Goal: Task Accomplishment & Management: Complete application form

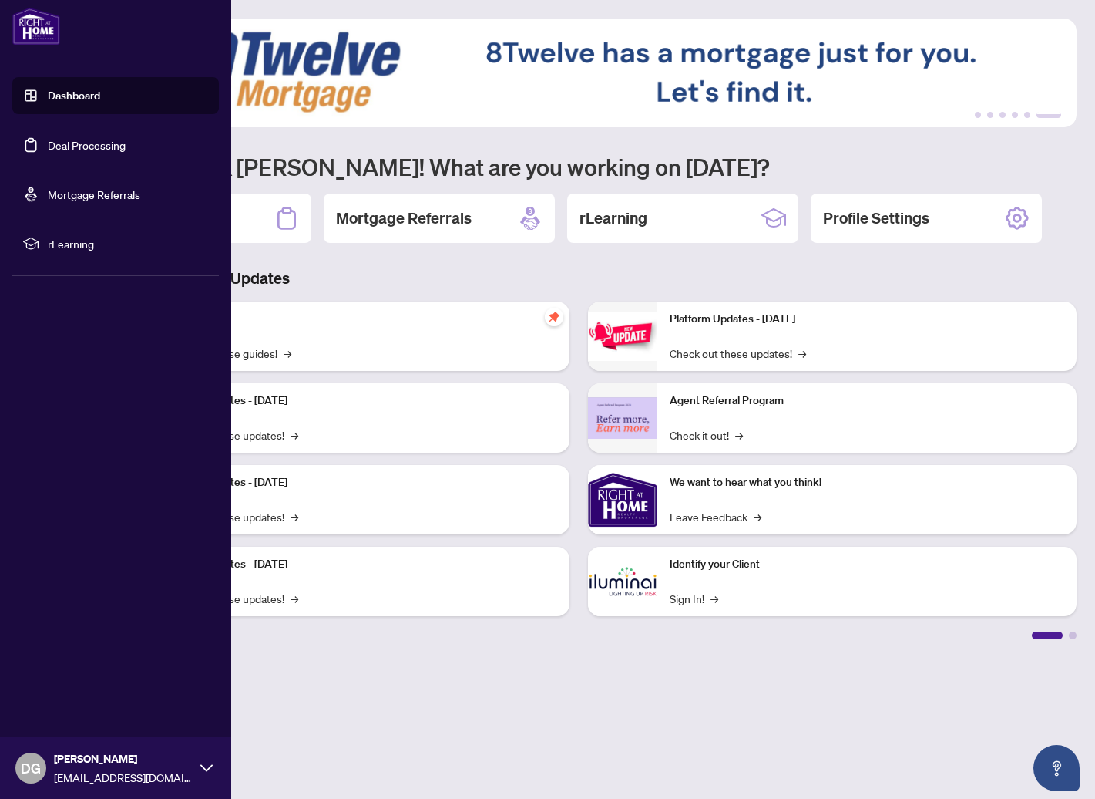
click at [100, 146] on link "Deal Processing" at bounding box center [87, 145] width 78 height 14
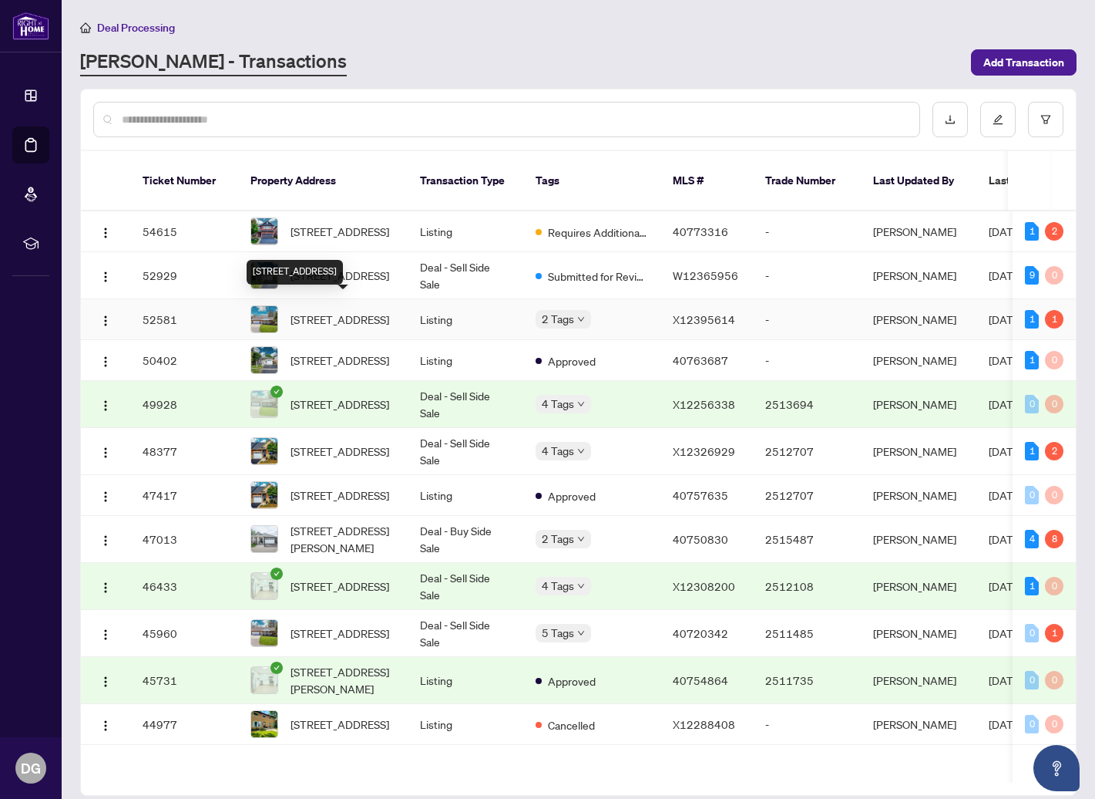
click at [345, 311] on span "[STREET_ADDRESS]" at bounding box center [340, 319] width 99 height 17
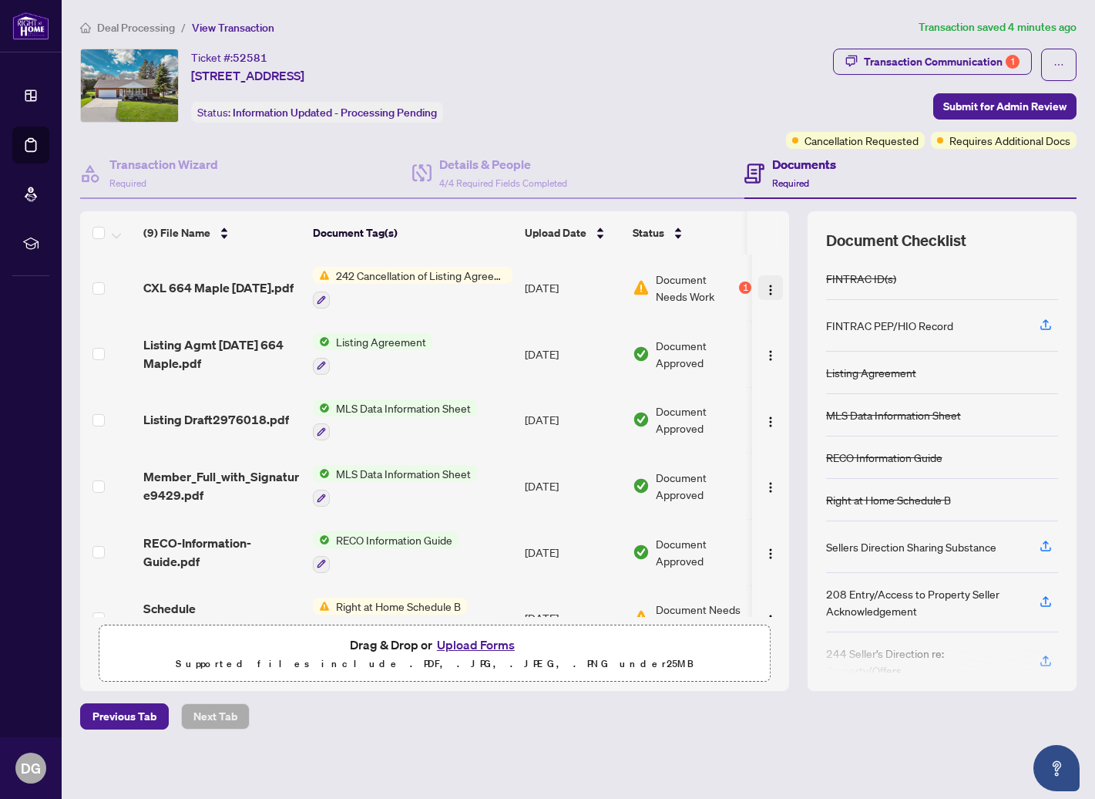
click at [765, 284] on img "button" at bounding box center [771, 290] width 12 height 12
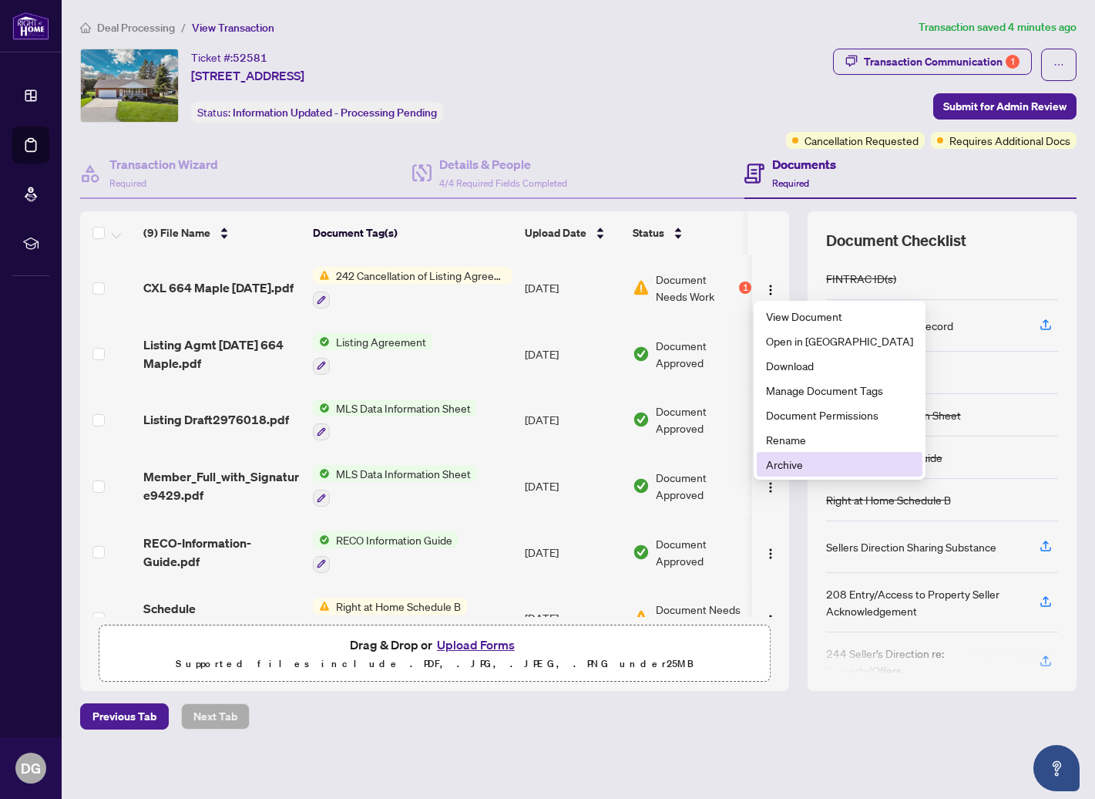
click at [799, 463] on span "Archive" at bounding box center [839, 464] width 147 height 17
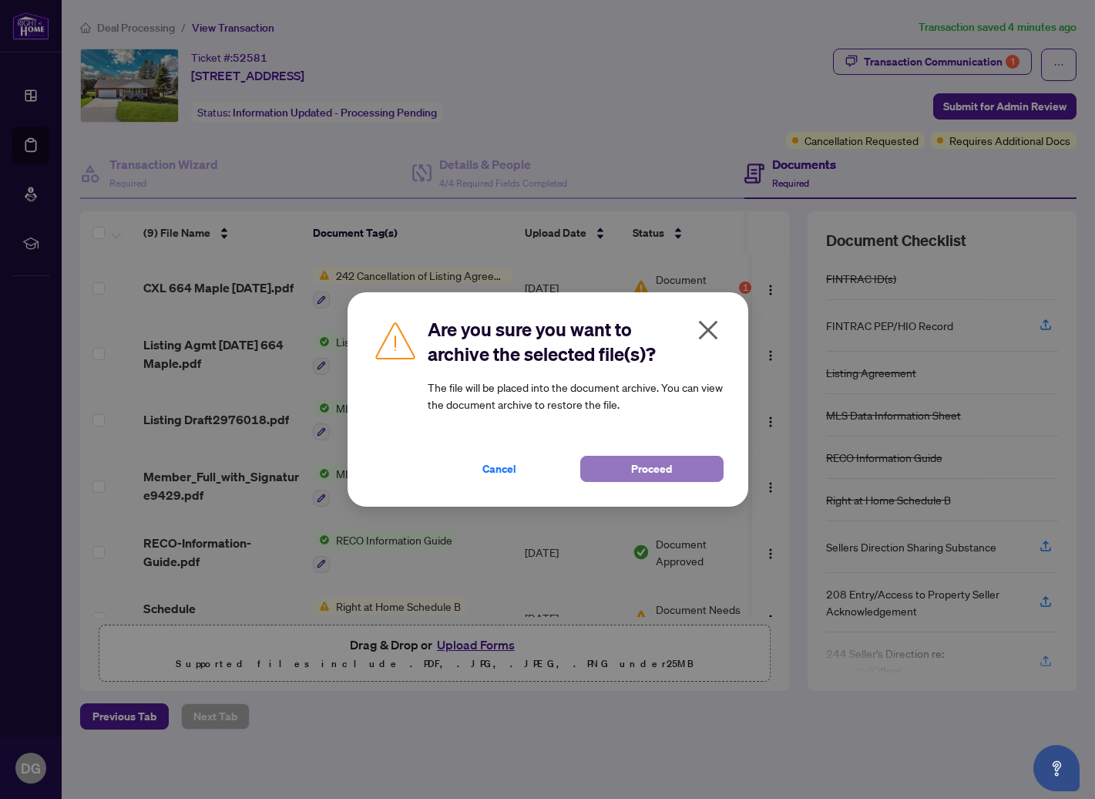
click at [659, 466] on span "Proceed" at bounding box center [651, 468] width 41 height 25
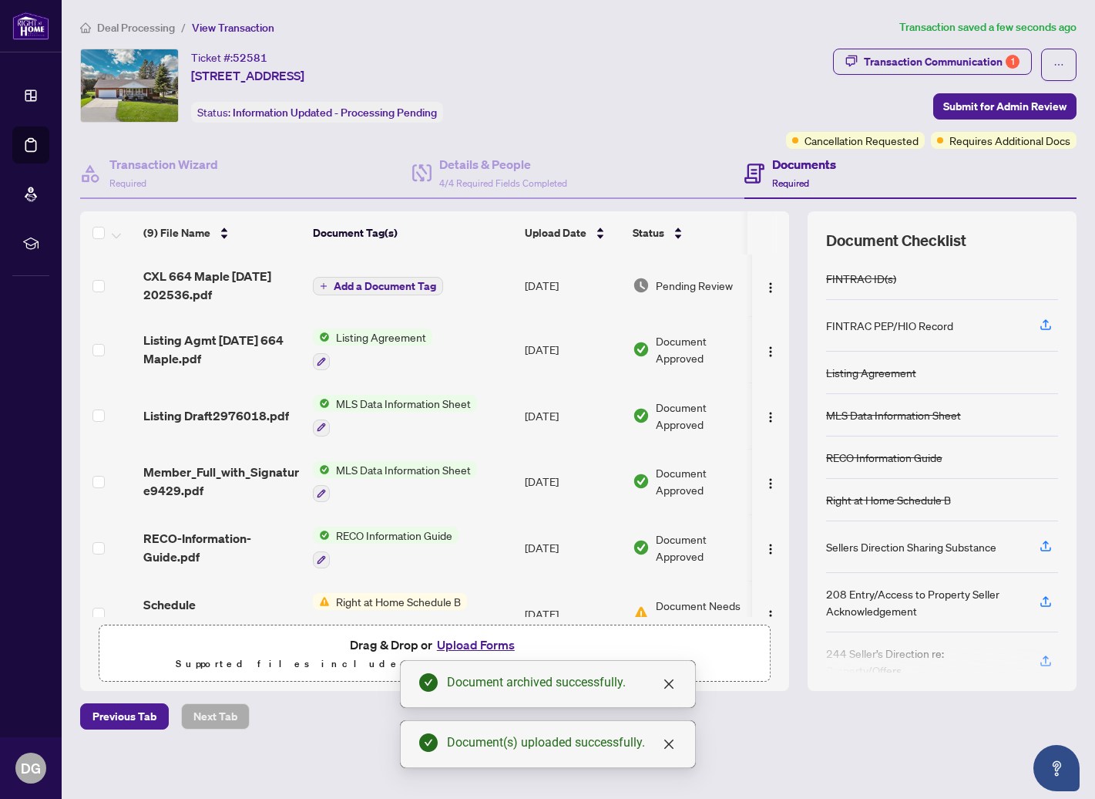
click at [419, 284] on span "Add a Document Tag" at bounding box center [385, 286] width 103 height 11
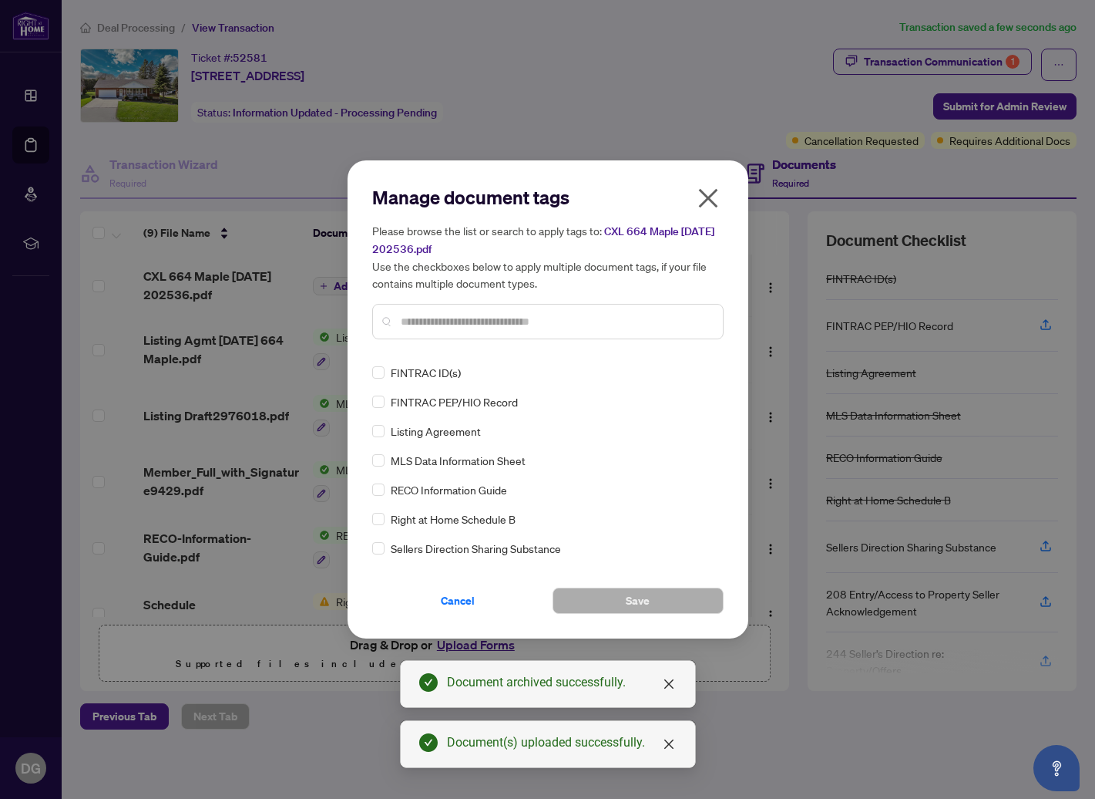
click at [469, 324] on input "text" at bounding box center [556, 321] width 310 height 17
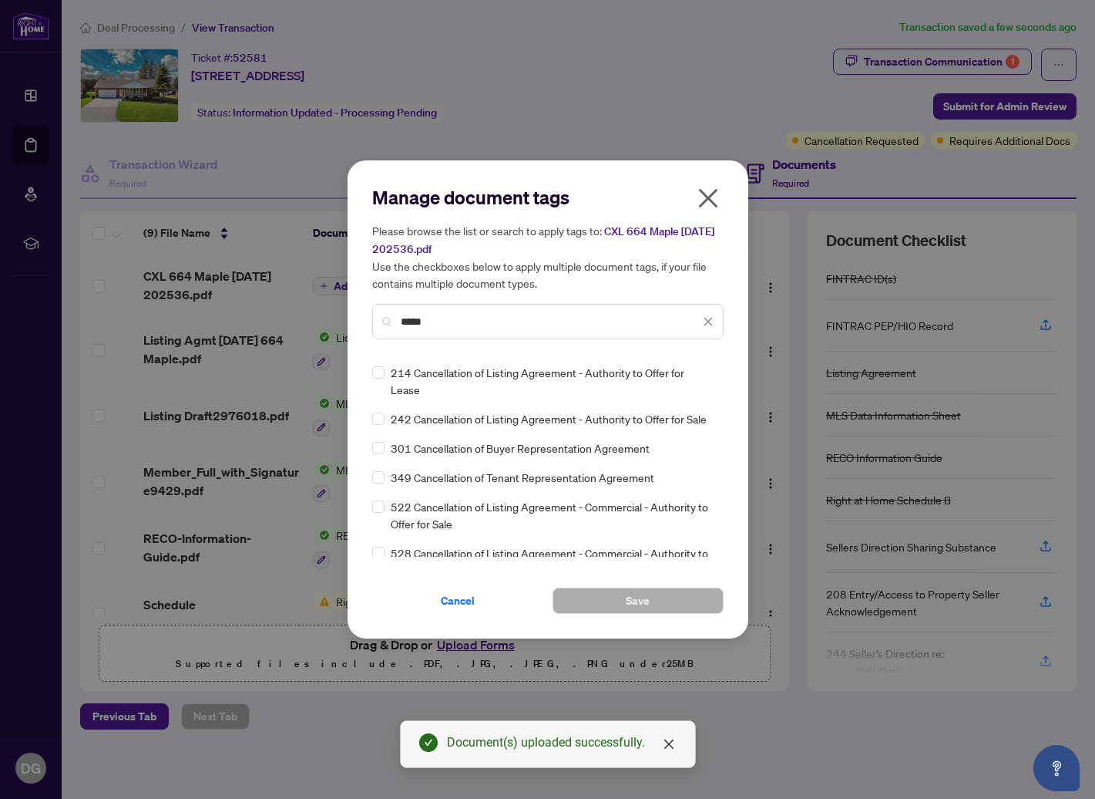
type input "*****"
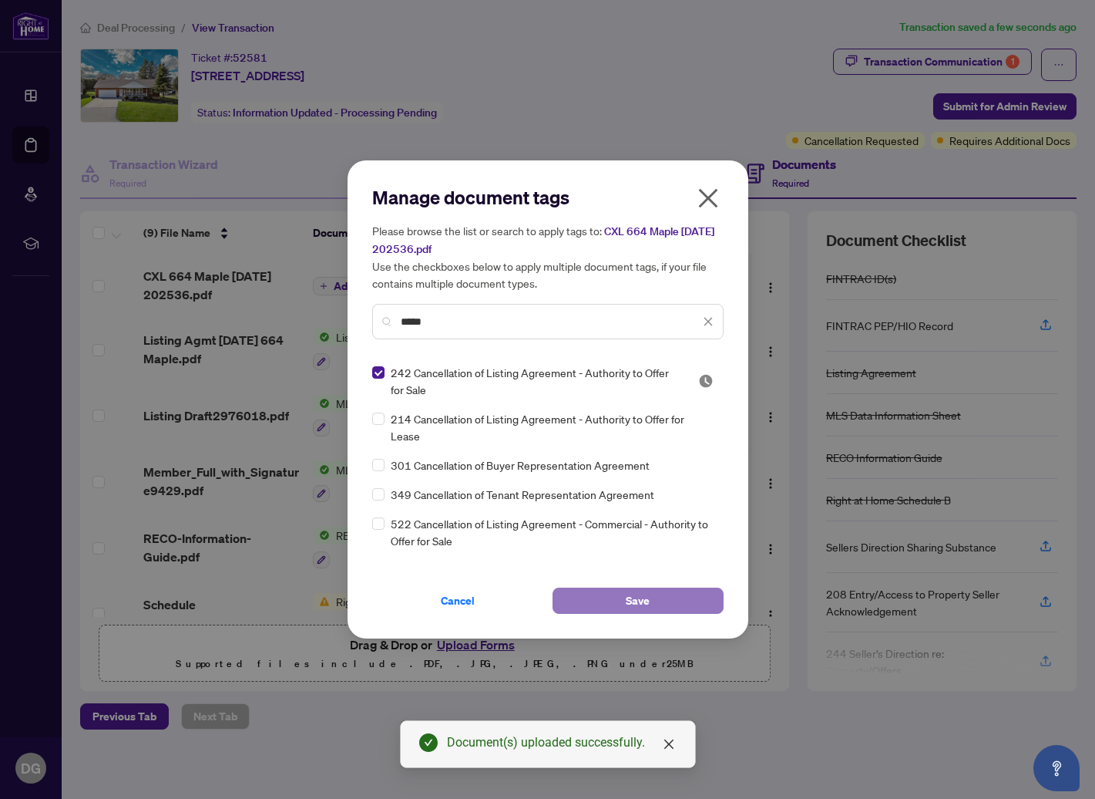
click at [656, 600] on button "Save" at bounding box center [638, 600] width 171 height 26
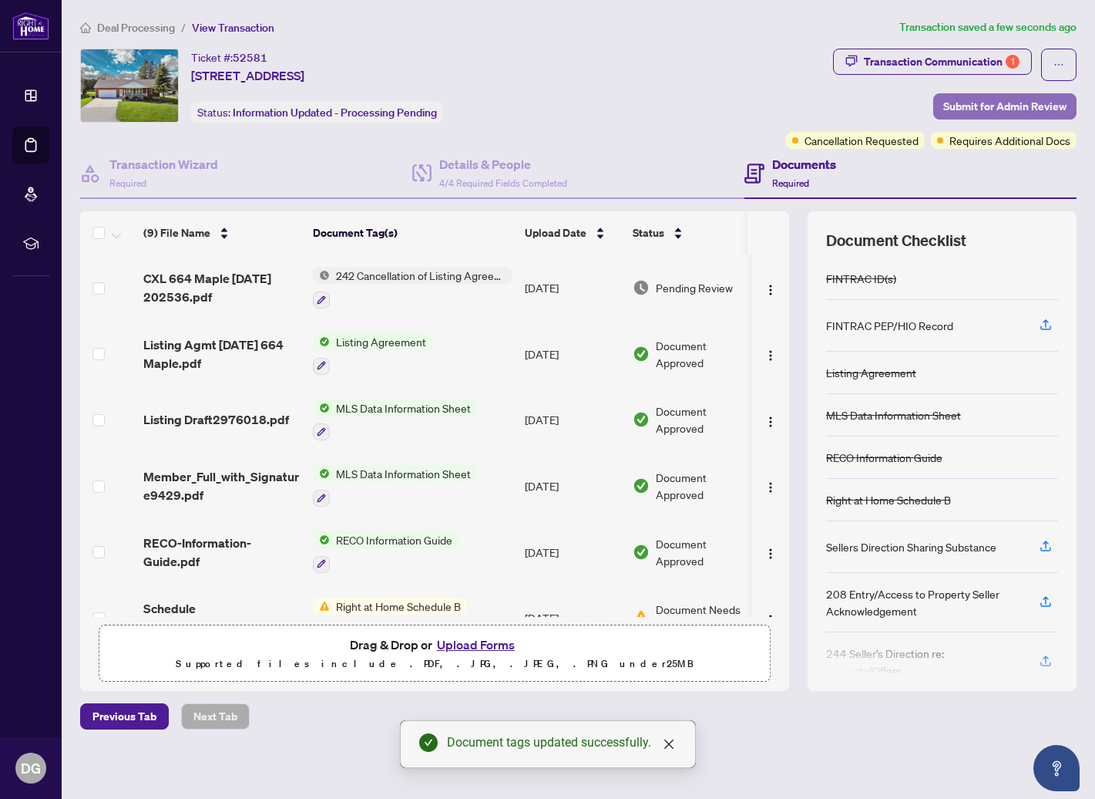
click at [991, 106] on span "Submit for Admin Review" at bounding box center [1004, 106] width 123 height 25
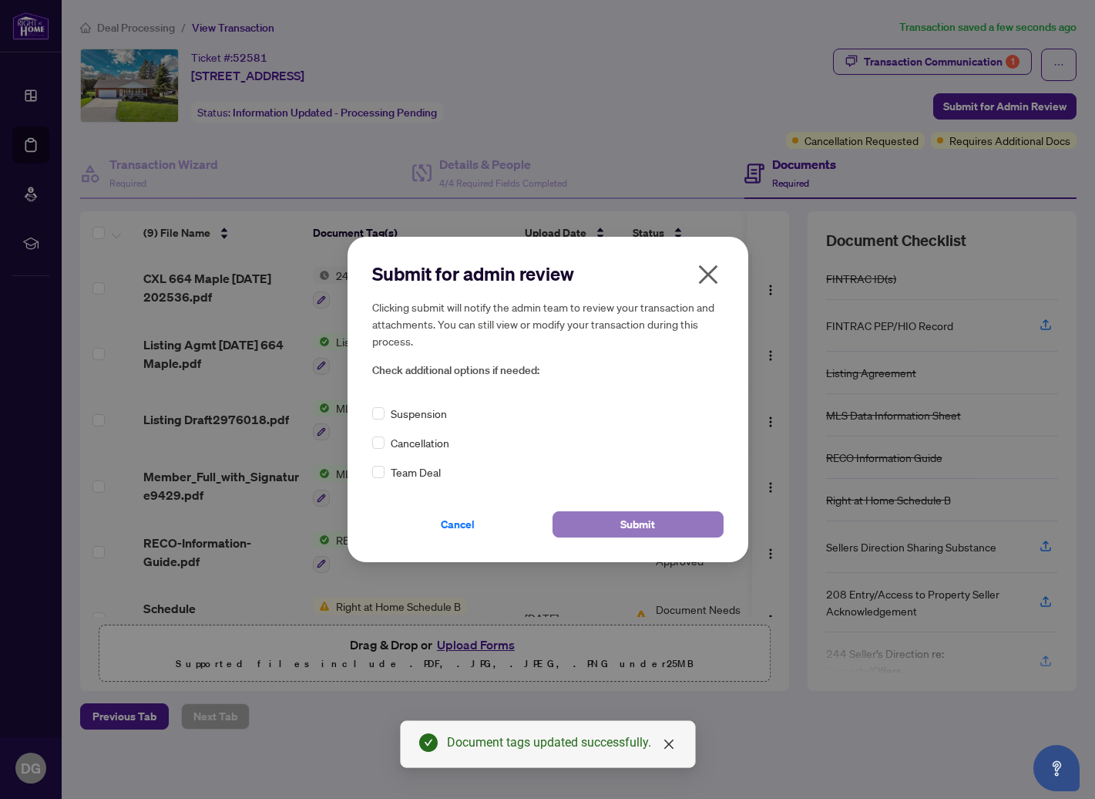
click at [632, 520] on span "Submit" at bounding box center [637, 524] width 35 height 25
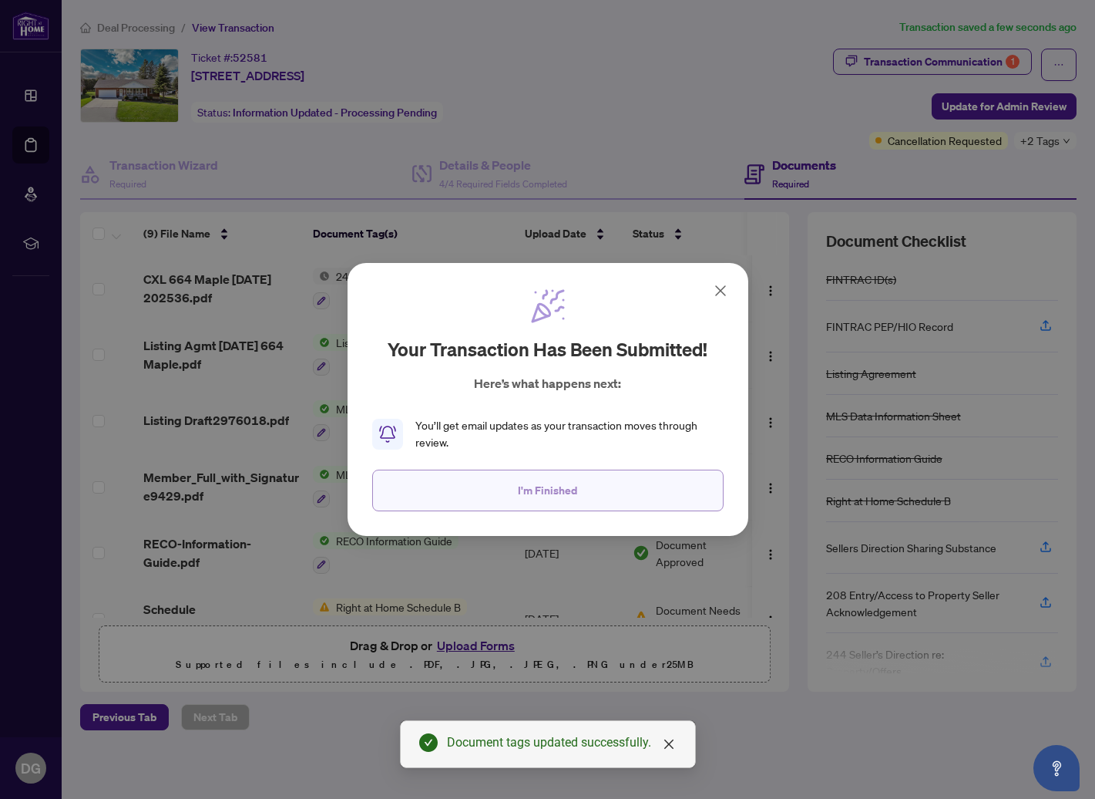
click at [651, 490] on button "I'm Finished" at bounding box center [547, 490] width 351 height 42
